Goal: Transaction & Acquisition: Purchase product/service

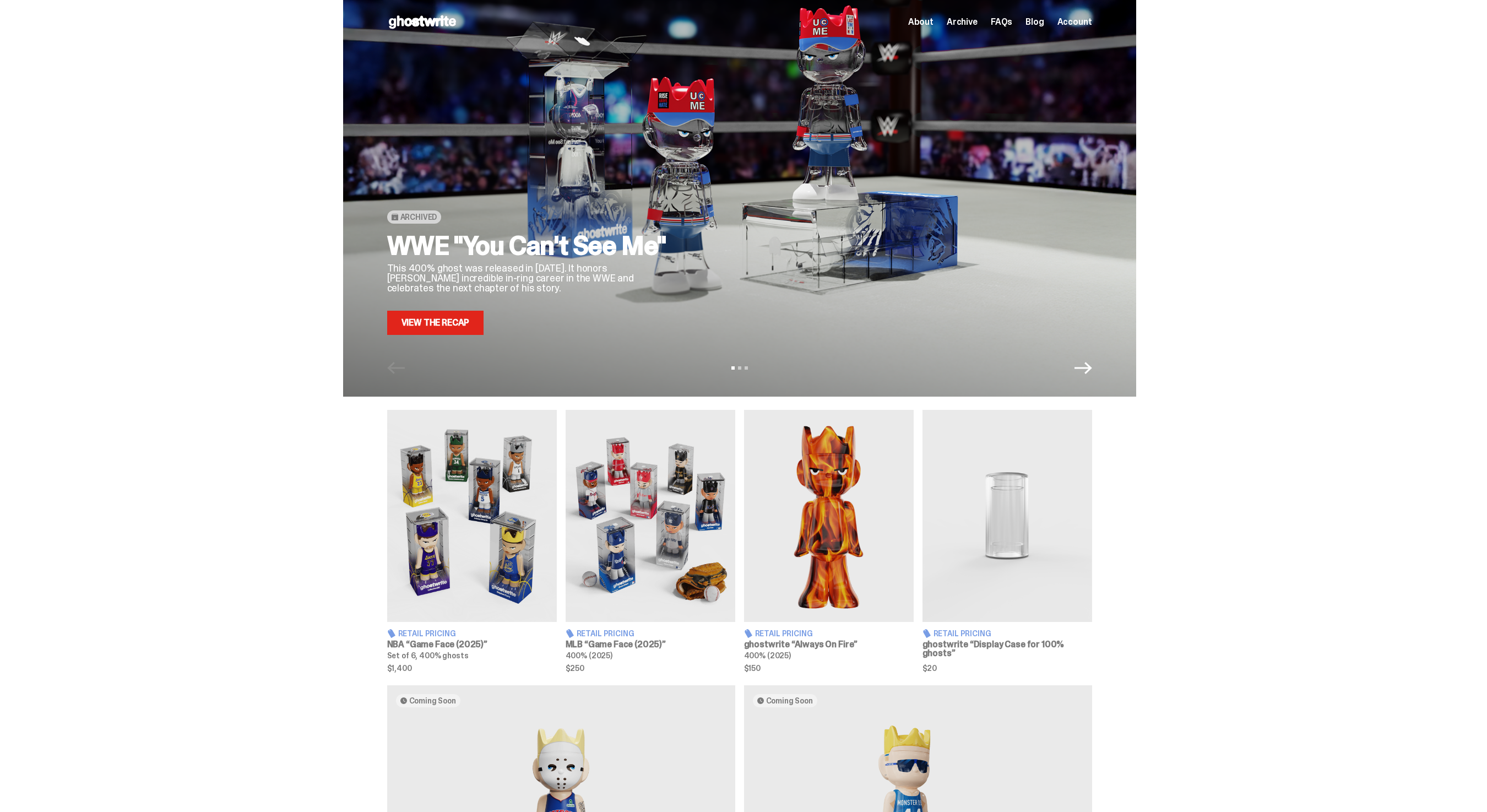
click at [434, 342] on div "Archived WWE "You Can't See Me" This 400% ghost was released in [DATE]. It hono…" at bounding box center [739, 198] width 793 height 396
click at [451, 321] on link "View the Recap" at bounding box center [436, 323] width 97 height 24
click at [454, 313] on link "View the Recap" at bounding box center [436, 323] width 97 height 24
